Goal: Task Accomplishment & Management: Complete application form

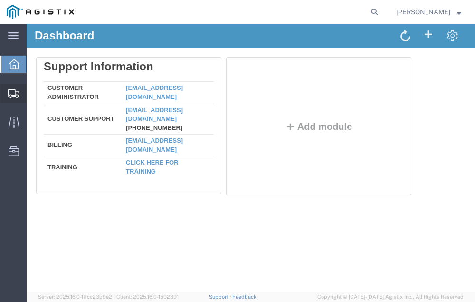
click at [0, 0] on span "Shipment Manager" at bounding box center [0, 0] width 0 height 0
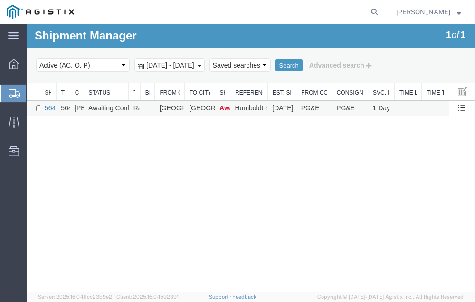
click at [48, 106] on link "56488192" at bounding box center [59, 108] width 29 height 8
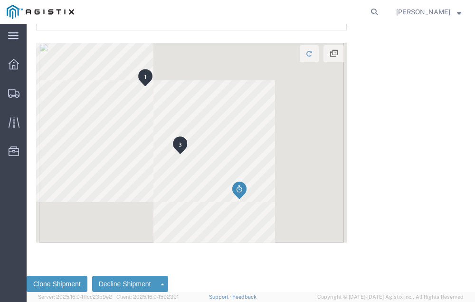
scroll to position [2505, 0]
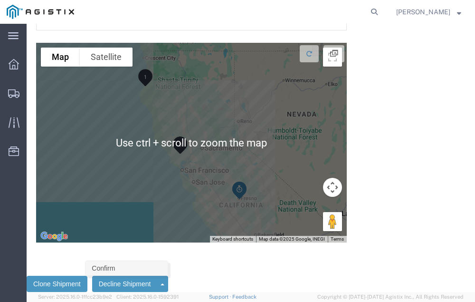
click link "Confirm"
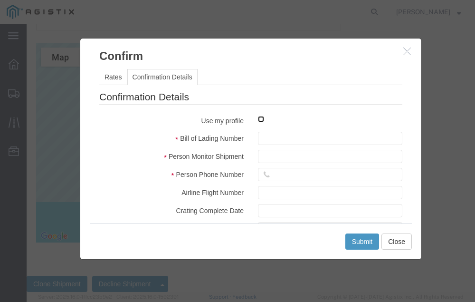
click input "checkbox"
checkbox input "true"
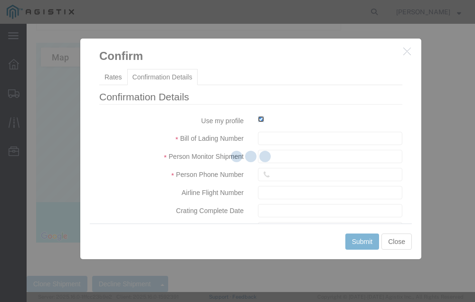
type input "[PERSON_NAME]"
type input "[PHONE_NUMBER]"
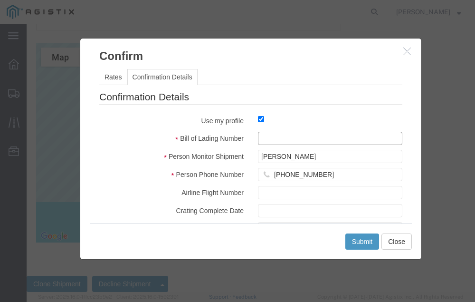
click input "text"
type input "56488192"
click button "Submit"
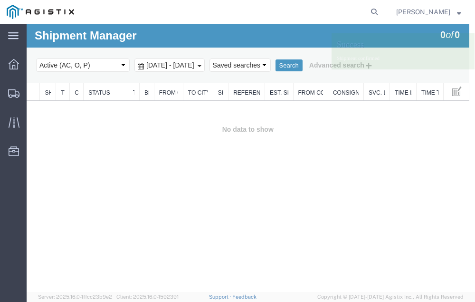
scroll to position [0, 0]
